Goal: Communication & Community: Answer question/provide support

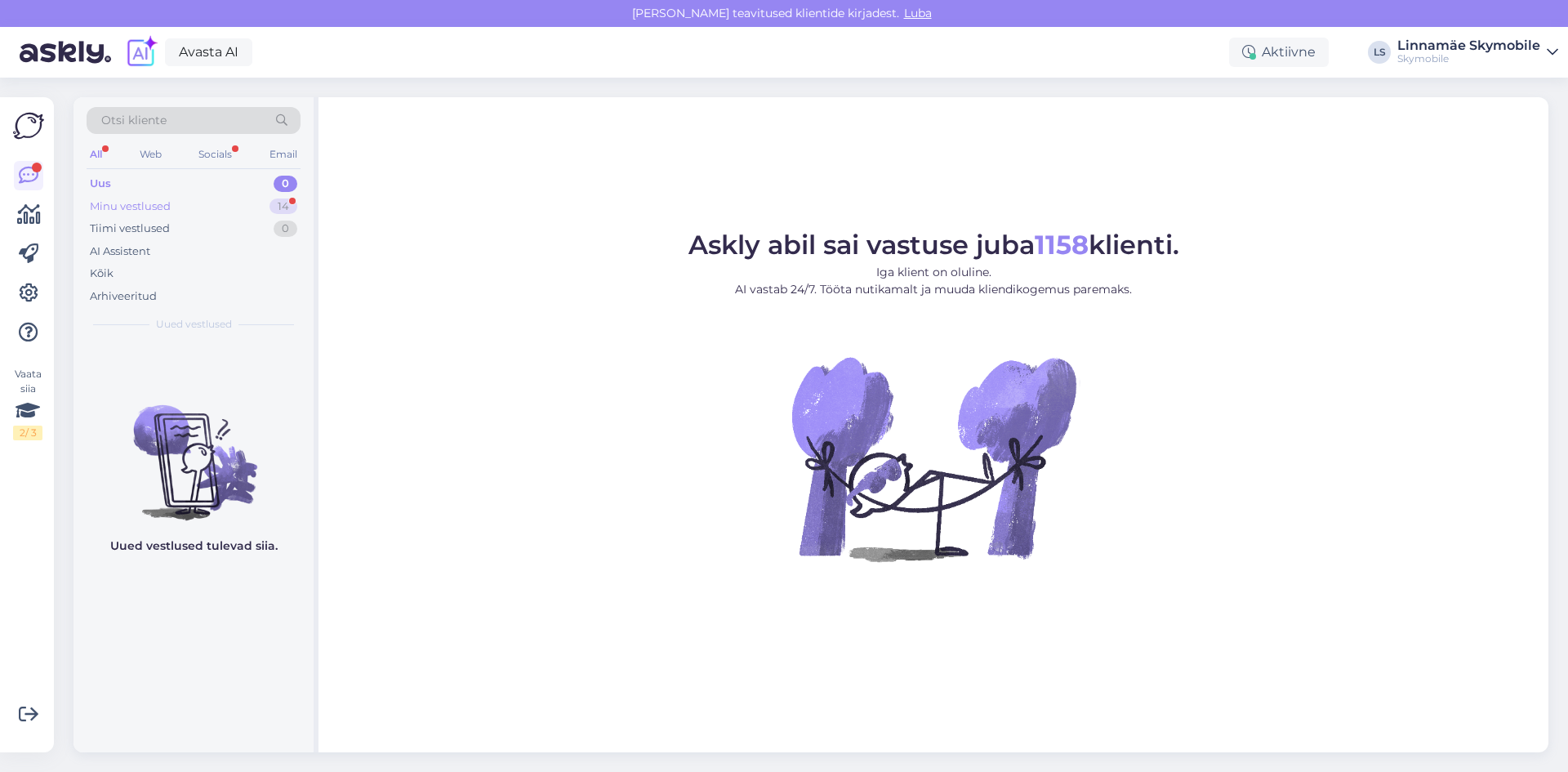
click at [204, 205] on div "Minu vestlused 14" at bounding box center [193, 207] width 214 height 23
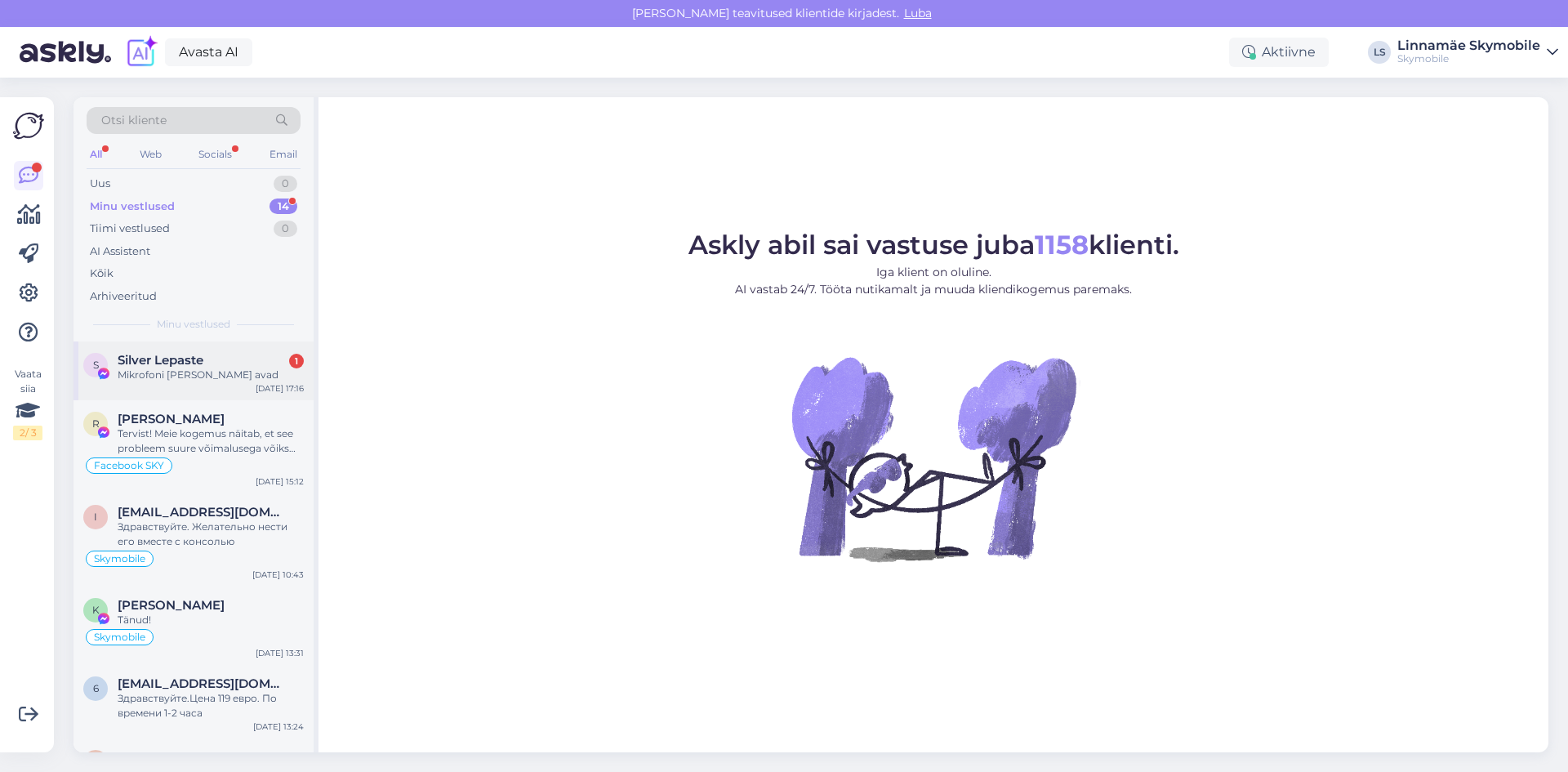
click at [201, 375] on div "Mikrofoni [PERSON_NAME] avad" at bounding box center [211, 375] width 186 height 15
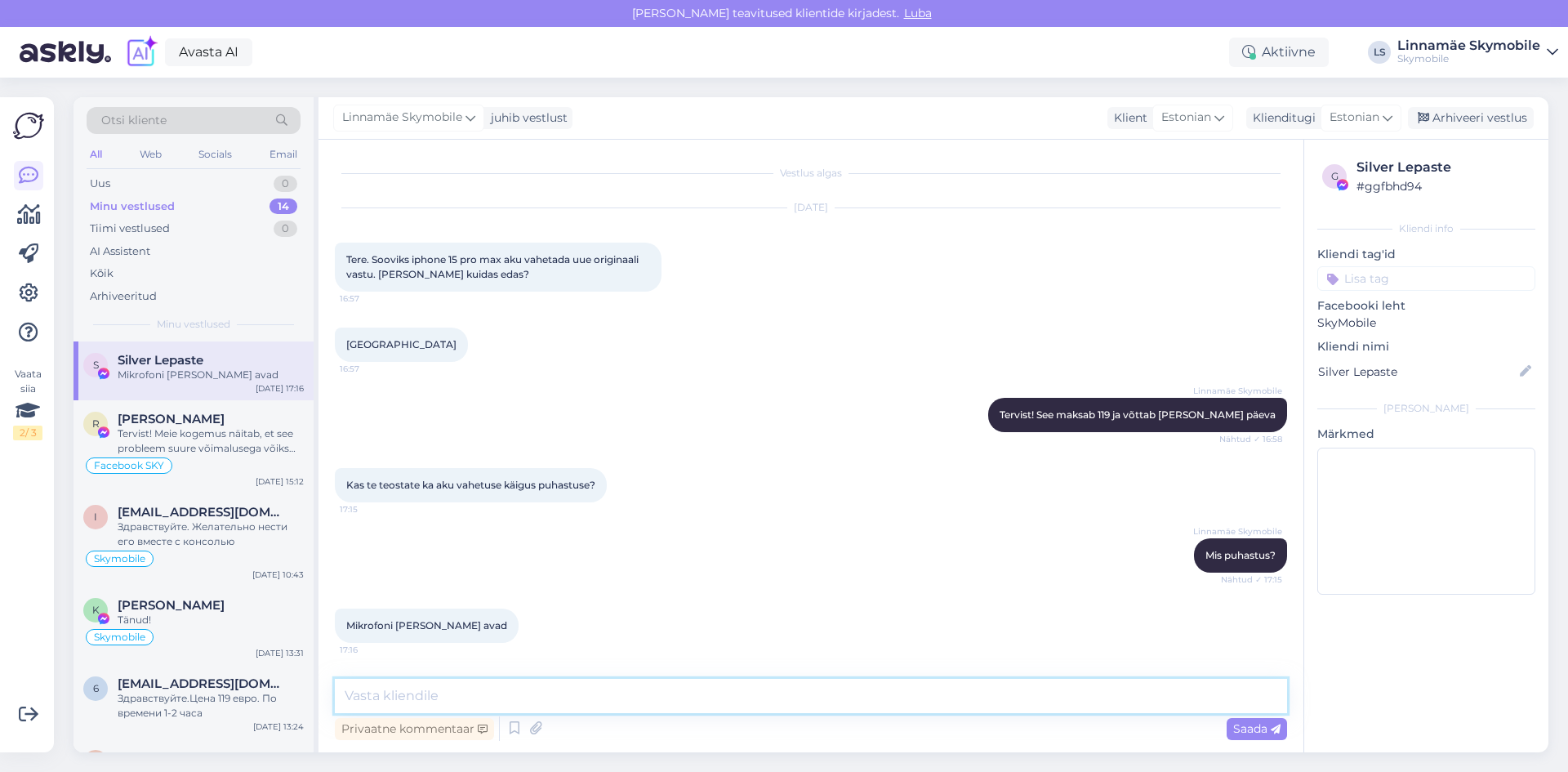
click at [404, 703] on textarea at bounding box center [811, 696] width 953 height 34
click at [400, 696] on textarea at bounding box center [811, 696] width 953 height 34
click at [658, 692] on textarea "Jah.saame puhastada ka.Puhastuse hind" at bounding box center [811, 696] width 953 height 34
type textarea "Jah.saame puhastada ka.Puhastuse hind 35 eur"
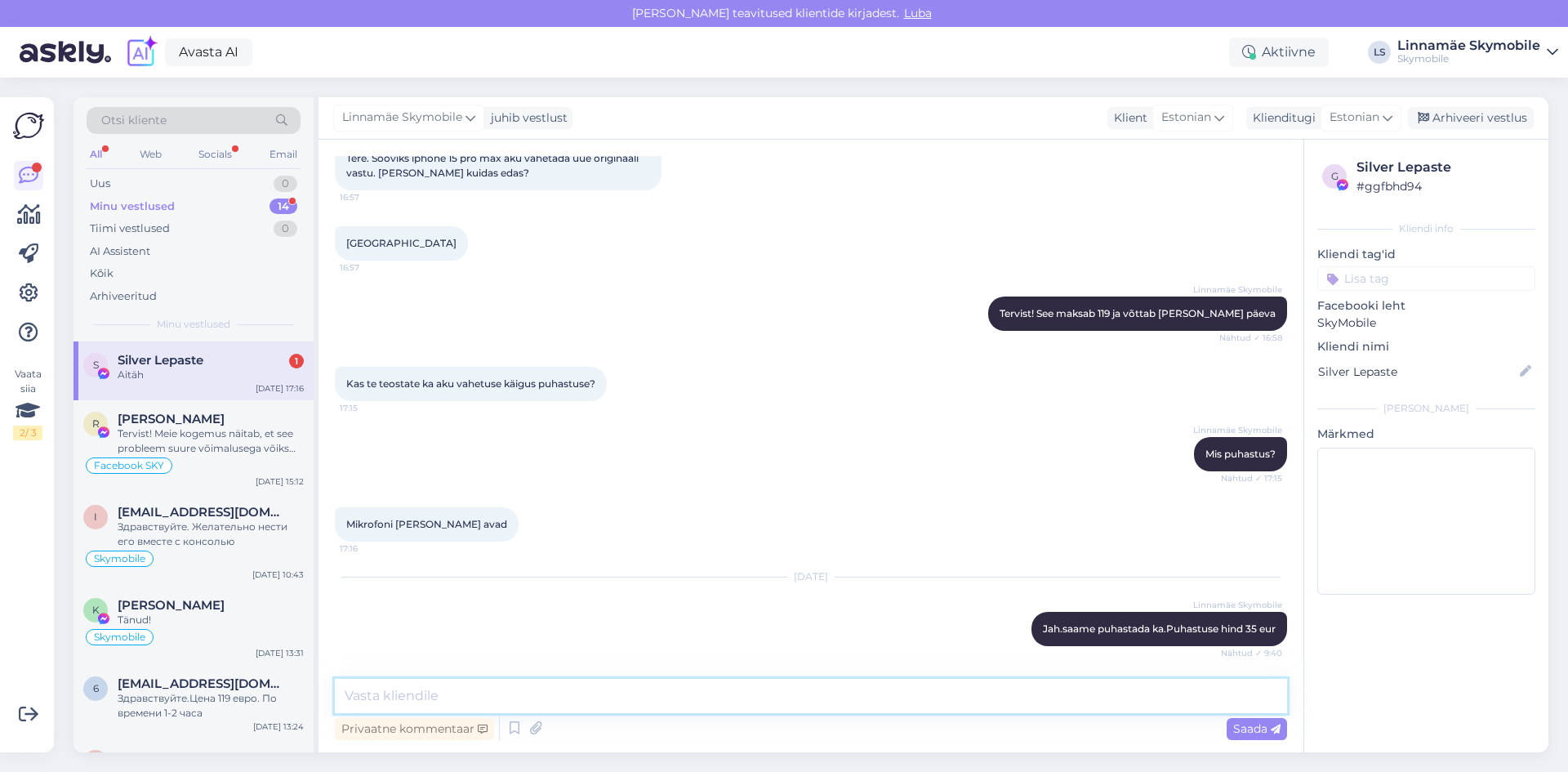
scroll to position [172, 0]
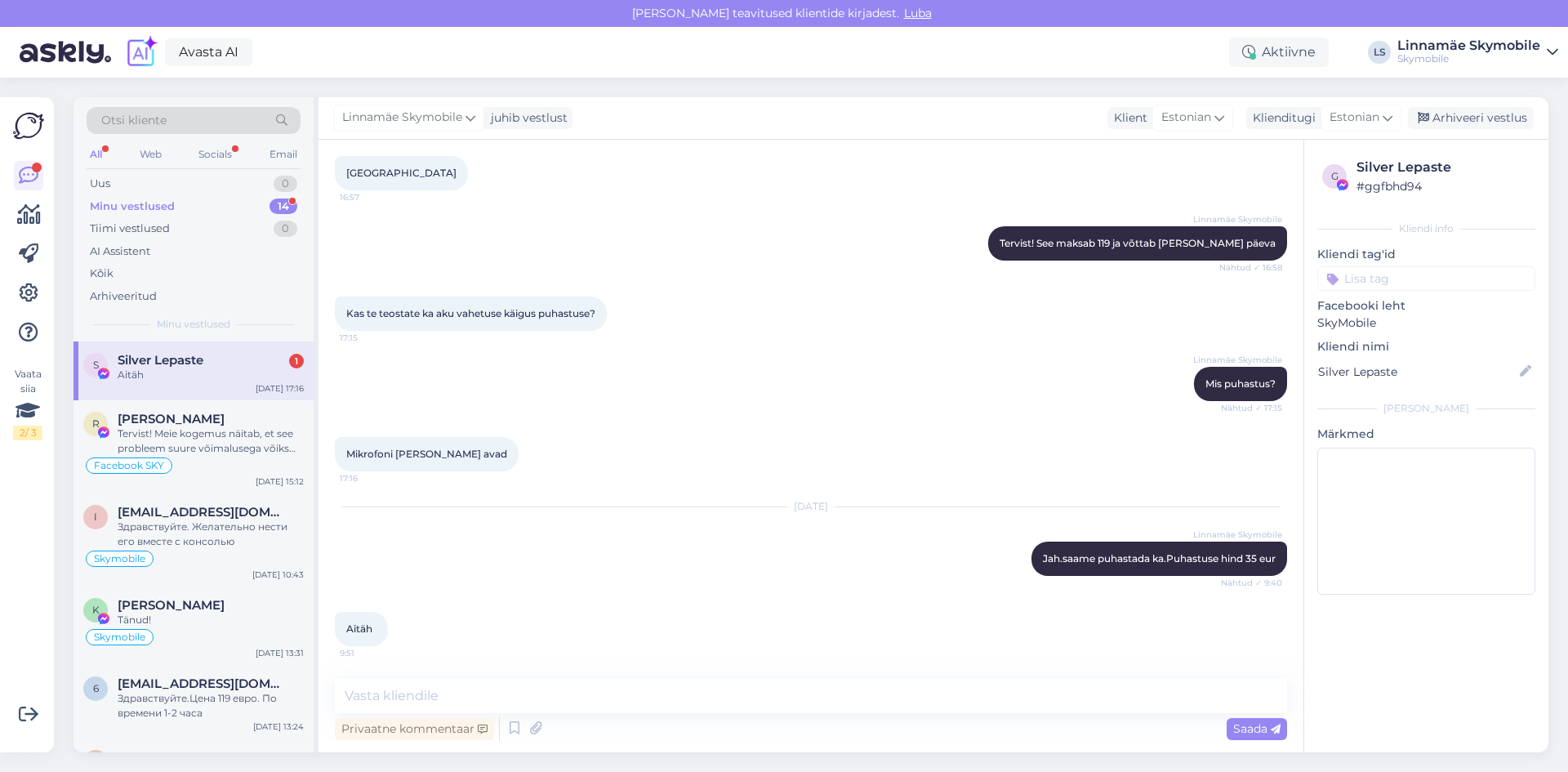
click at [234, 380] on div "Aitäh" at bounding box center [211, 375] width 186 height 15
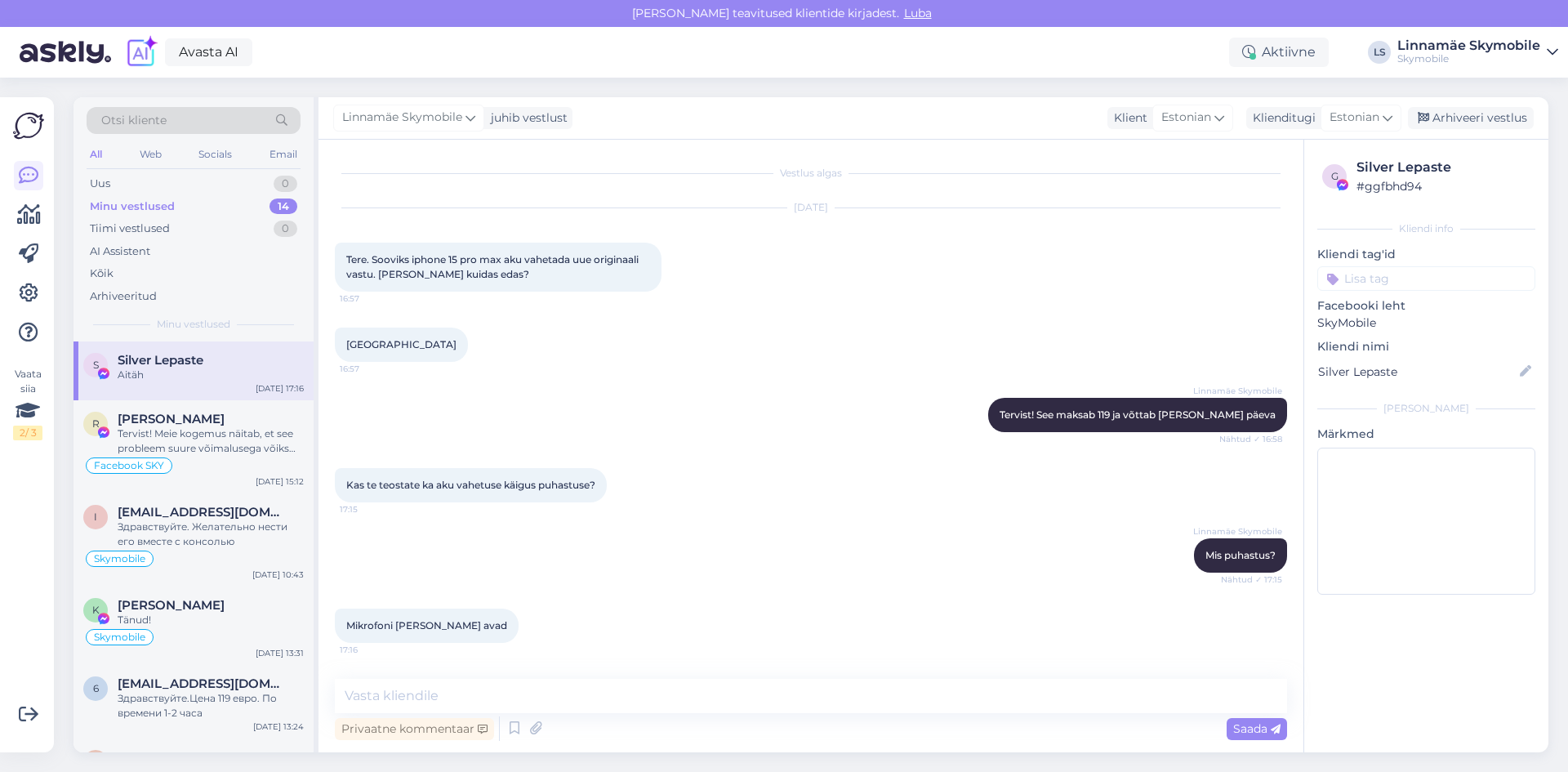
click at [1397, 274] on input at bounding box center [1425, 278] width 218 height 25
click at [1412, 379] on span "Facebook SKY" at bounding box center [1412, 380] width 70 height 9
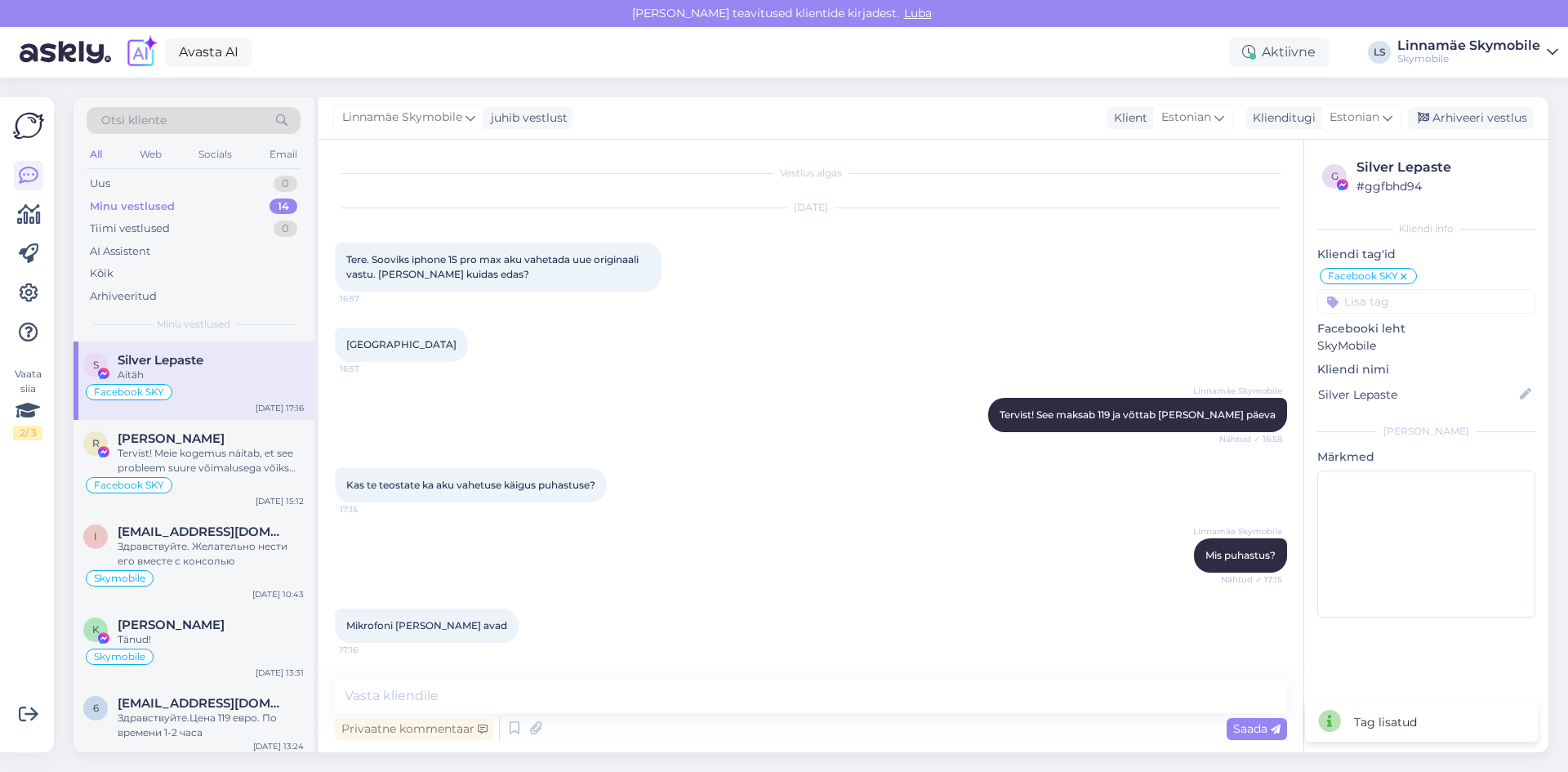
click at [884, 366] on div "[GEOGRAPHIC_DATA] 16:57" at bounding box center [811, 345] width 953 height 70
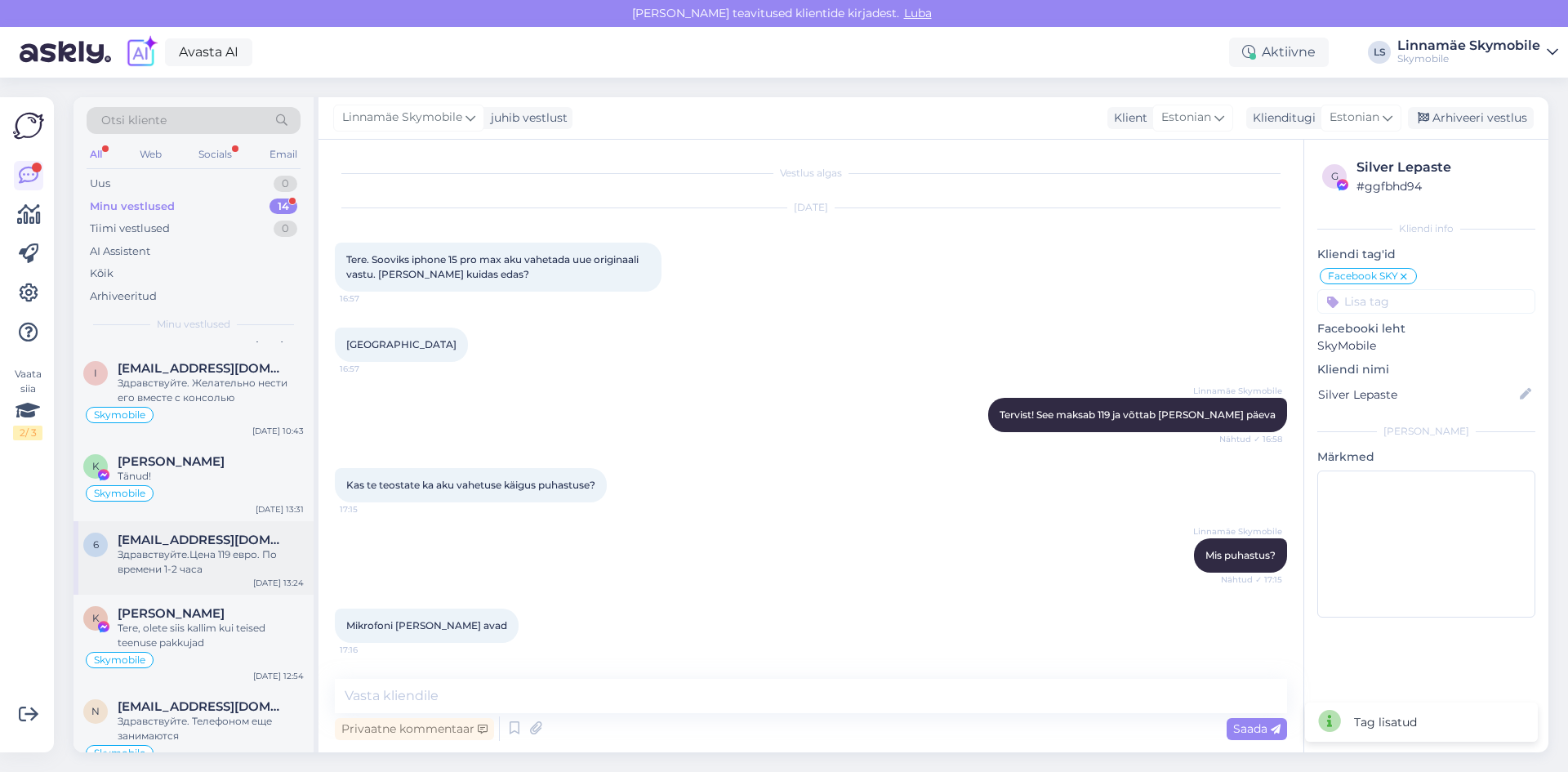
scroll to position [242, 0]
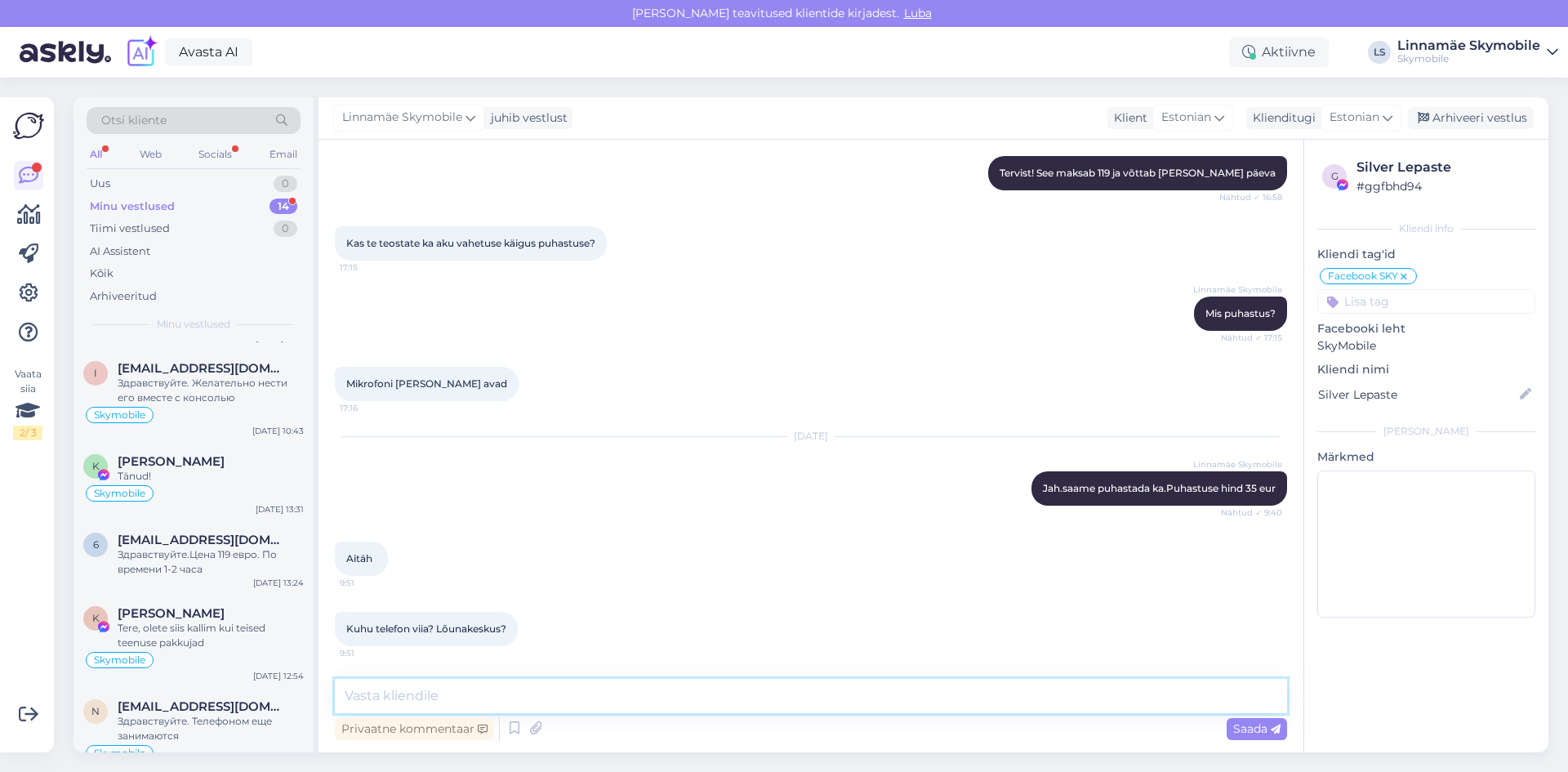
click at [515, 685] on textarea at bounding box center [811, 696] width 953 height 34
click at [497, 691] on textarea at bounding box center [811, 696] width 953 height 34
type textarea "Lõunakeskus või siis [GEOGRAPHIC_DATA][GEOGRAPHIC_DATA] mugavam on"
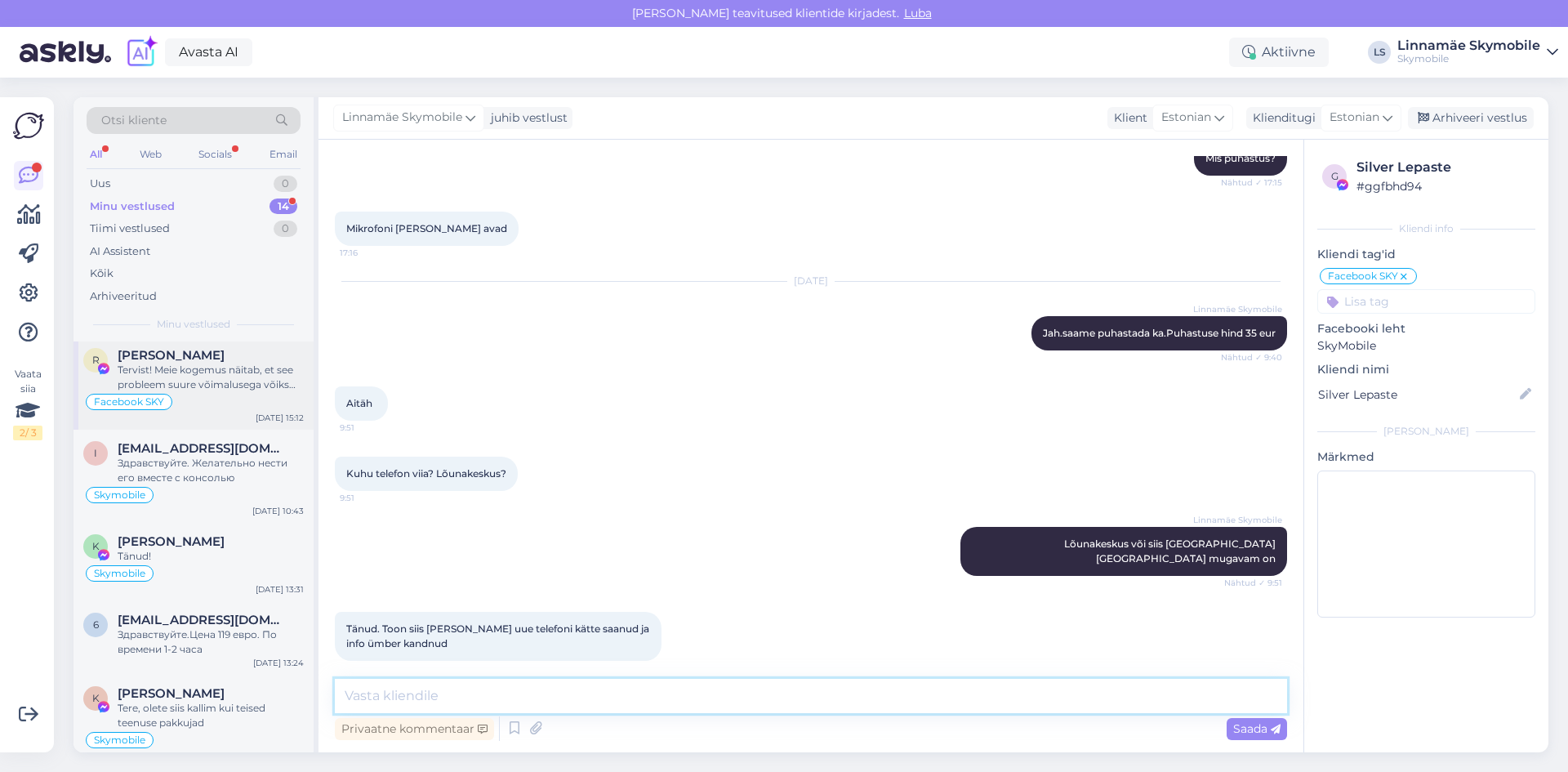
scroll to position [0, 0]
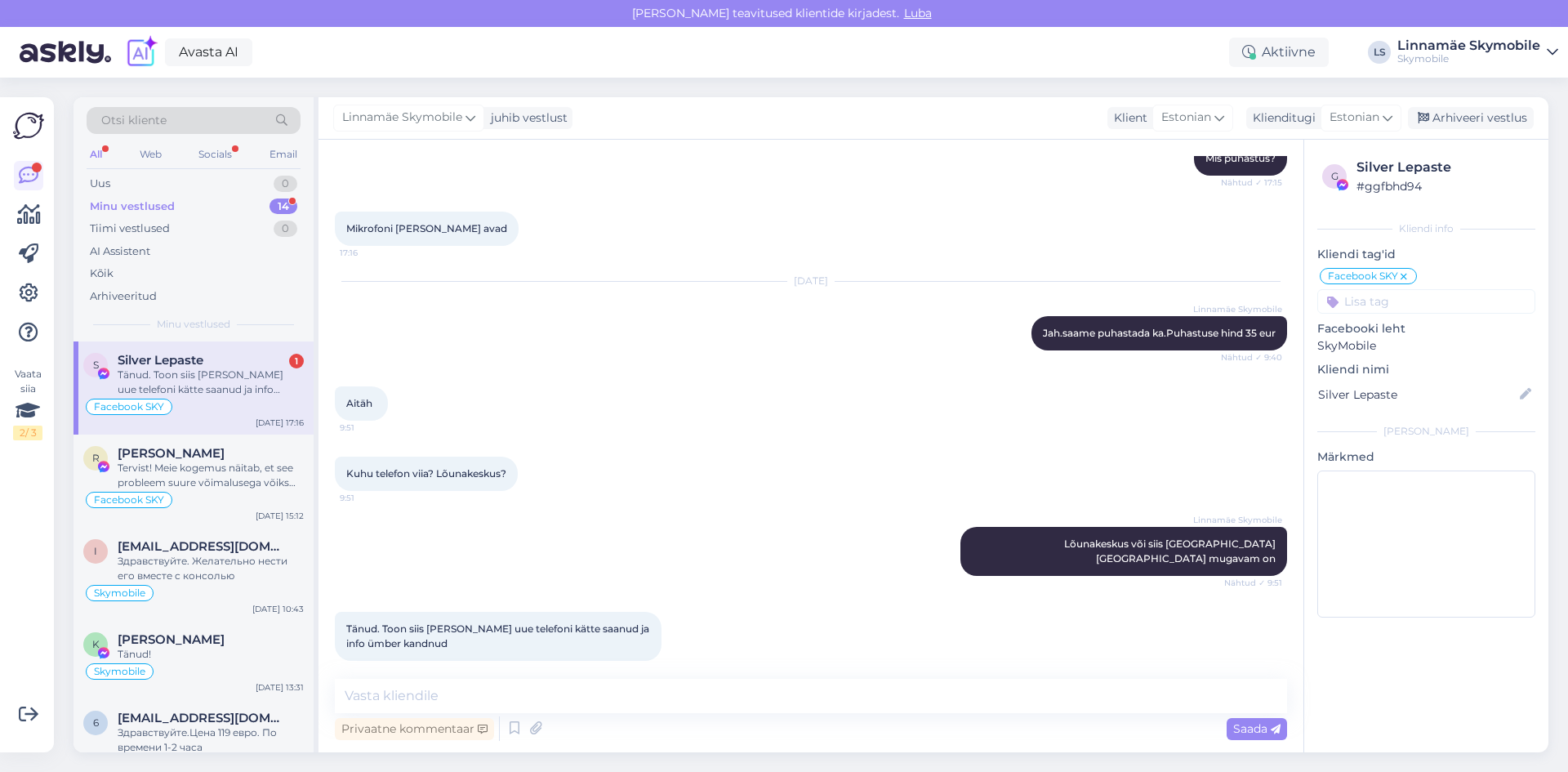
click at [218, 394] on div "Tänud. Toon siis [PERSON_NAME] uue telefoni kätte saanud ja info ümber kandnud" at bounding box center [211, 383] width 186 height 29
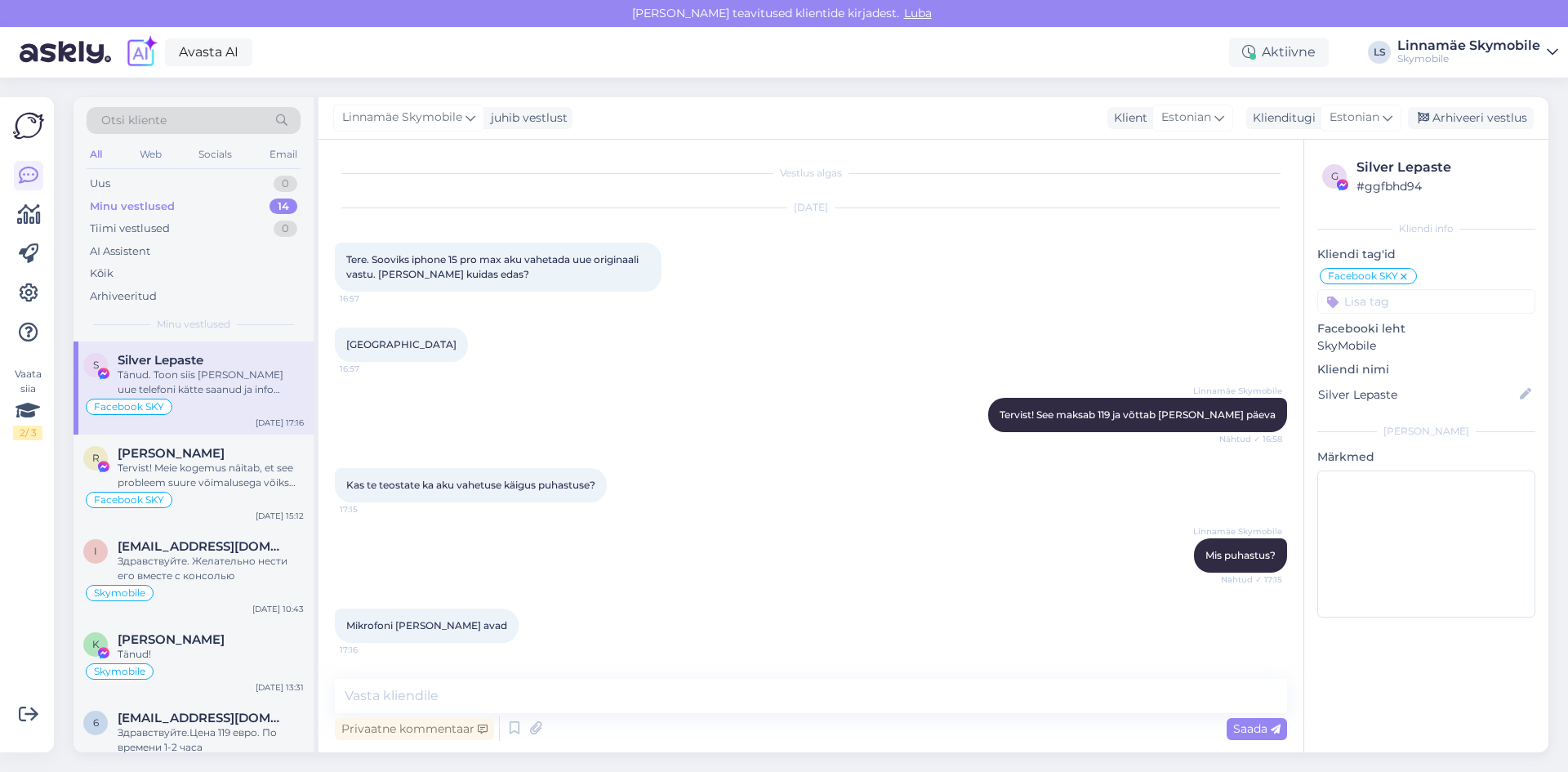
click at [716, 587] on div "Linnamäe Skymobile Mis puhastus? Nähtud ✓ 17:15" at bounding box center [811, 555] width 953 height 70
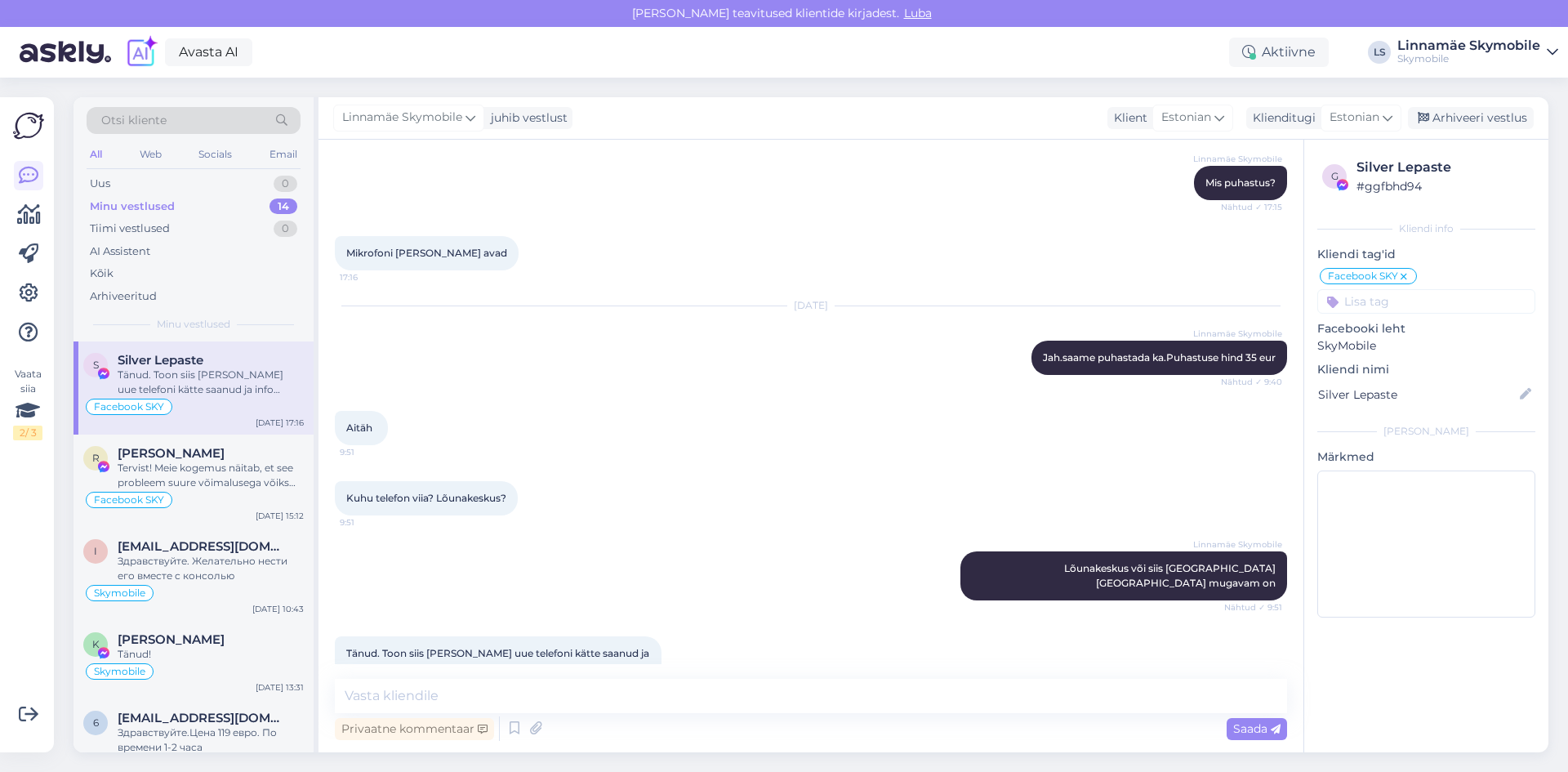
scroll to position [397, 0]
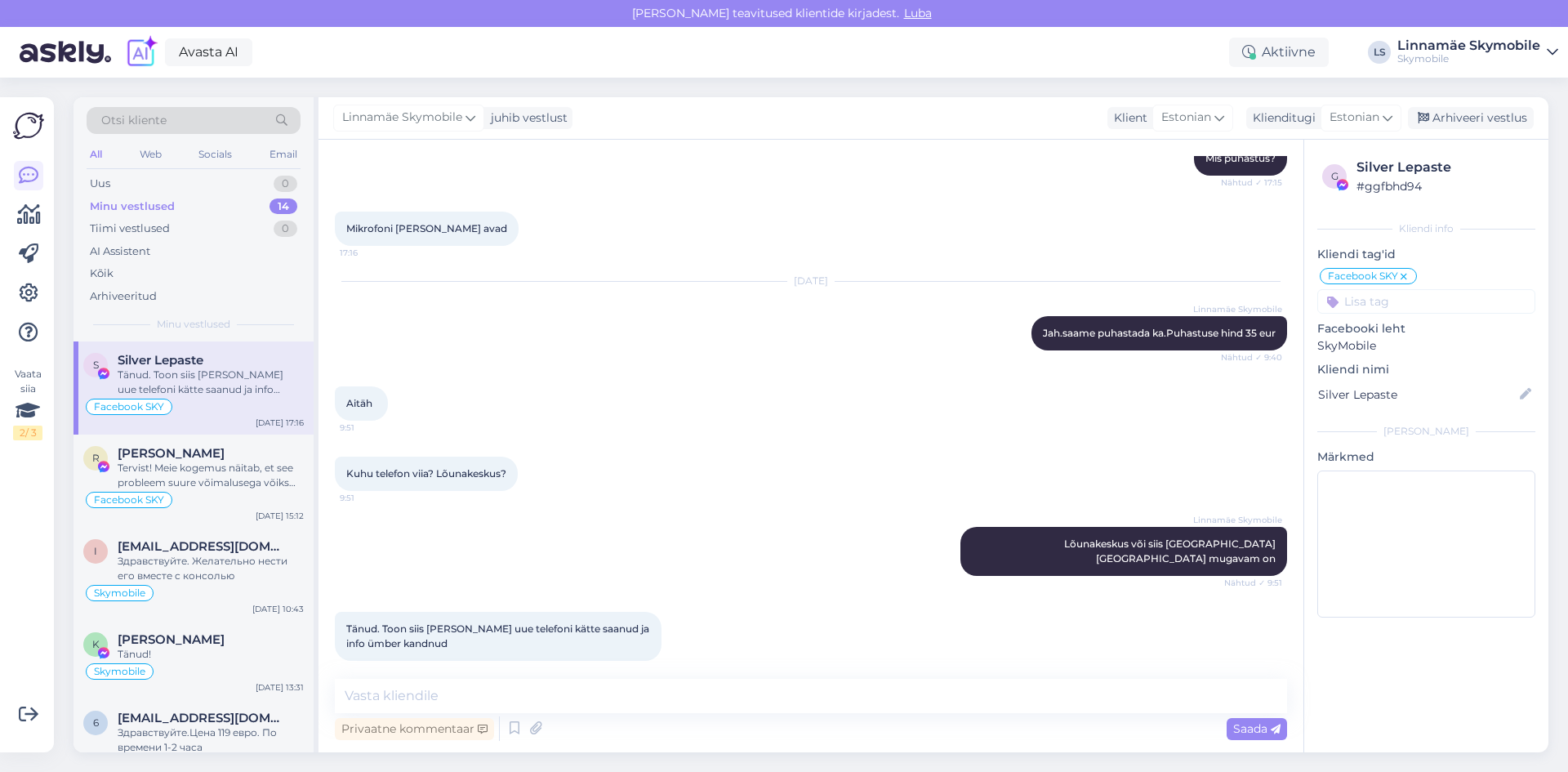
click at [738, 572] on div "Linnamäe Skymobile Lõunakeskus või siis [GEOGRAPHIC_DATA][GEOGRAPHIC_DATA] muga…" at bounding box center [811, 552] width 953 height 85
